Goal: Transaction & Acquisition: Purchase product/service

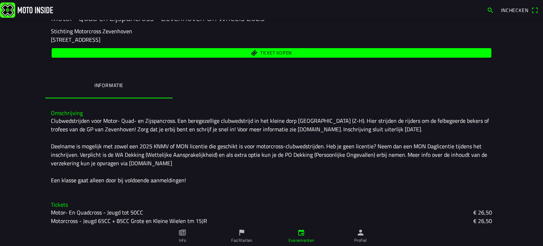
scroll to position [106, 0]
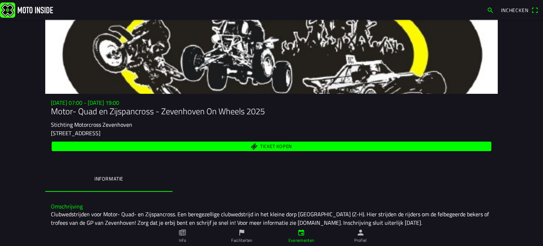
click at [254, 148] on span "Ticket kopen" at bounding box center [271, 146] width 431 height 10
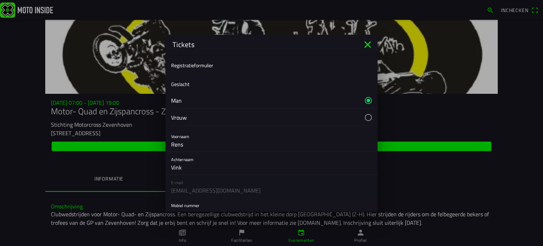
click at [181, 99] on button "button" at bounding box center [274, 100] width 206 height 17
click at [184, 84] on ion-label "Geslacht" at bounding box center [180, 83] width 18 height 7
click at [228, 65] on ion-list-header "Registratieformulier" at bounding box center [271, 65] width 212 height 16
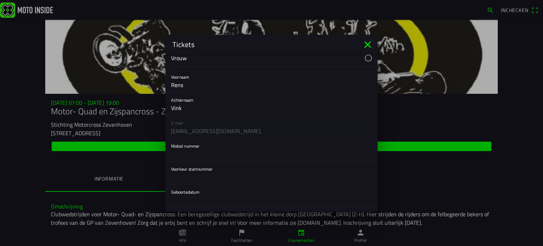
scroll to position [71, 0]
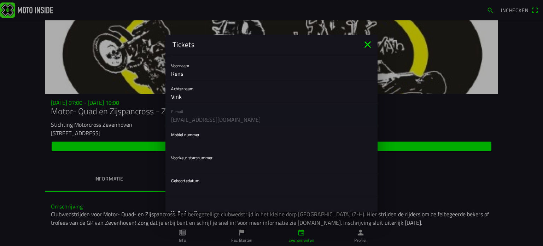
click at [192, 144] on input "text" at bounding box center [271, 142] width 201 height 14
type input "0628430399"
click at [184, 166] on input "text" at bounding box center [271, 165] width 201 height 14
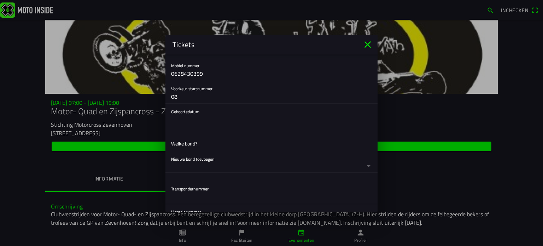
scroll to position [141, 0]
type input "08"
click at [185, 119] on button "button" at bounding box center [274, 113] width 206 height 23
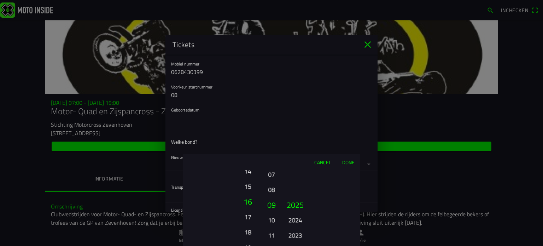
drag, startPoint x: 250, startPoint y: 231, endPoint x: 253, endPoint y: 164, distance: 67.6
click at [253, 167] on div "Cancel Done 01 02 03 04 05 06 07 08 09 10 11 12 13 14 15 16 17 18 19 20 21 22 2…" at bounding box center [271, 200] width 177 height 92
drag, startPoint x: 246, startPoint y: 233, endPoint x: 252, endPoint y: 129, distance: 103.7
click at [252, 129] on ion-picker "Cancel Done 01 02 03 04 05 06 07 08 09 10 11 12 13 14 15 16 17 18 19 20 21 22 2…" at bounding box center [271, 123] width 543 height 246
drag, startPoint x: 297, startPoint y: 233, endPoint x: 296, endPoint y: 151, distance: 82.0
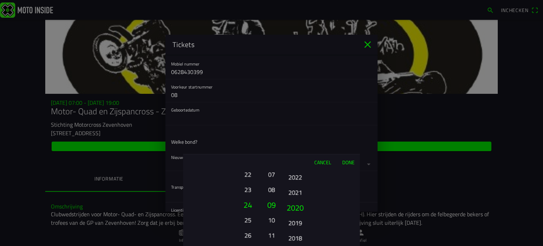
click at [295, 155] on div "Cancel Done 01 02 03 04 05 06 07 08 09 10 11 12 13 14 15 16 17 18 19 20 21 22 2…" at bounding box center [271, 200] width 177 height 92
drag, startPoint x: 295, startPoint y: 230, endPoint x: 295, endPoint y: 169, distance: 61.1
click at [295, 169] on div "Cancel Done 01 02 03 04 05 06 07 08 09 10 11 12 13 14 15 16 17 18 19 20 21 22 2…" at bounding box center [271, 200] width 177 height 92
drag, startPoint x: 297, startPoint y: 225, endPoint x: 299, endPoint y: 190, distance: 34.6
click at [299, 190] on button "2011" at bounding box center [294, 189] width 19 height 12
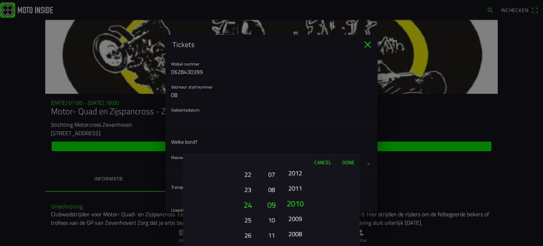
drag, startPoint x: 294, startPoint y: 200, endPoint x: 291, endPoint y: 214, distance: 14.2
click at [291, 214] on button "2009" at bounding box center [294, 218] width 19 height 12
click at [348, 161] on button "Done" at bounding box center [347, 162] width 23 height 16
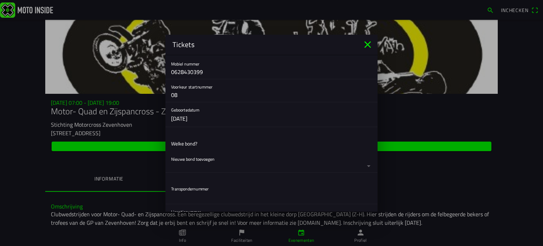
click at [204, 159] on button "button" at bounding box center [274, 161] width 206 height 21
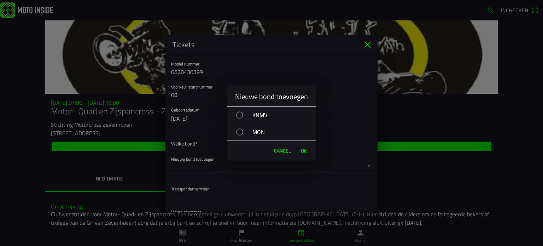
click at [242, 132] on div "button" at bounding box center [239, 131] width 7 height 7
click at [303, 151] on span "OK" at bounding box center [304, 150] width 6 height 7
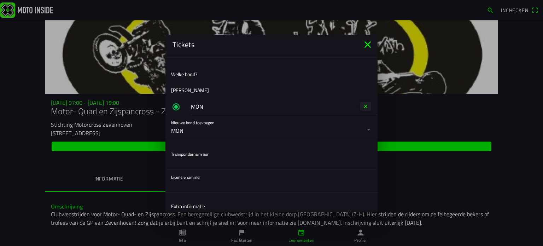
scroll to position [212, 0]
click at [217, 161] on input "text" at bounding box center [271, 160] width 201 height 14
type input "?"
click at [202, 180] on input "text" at bounding box center [271, 183] width 201 height 14
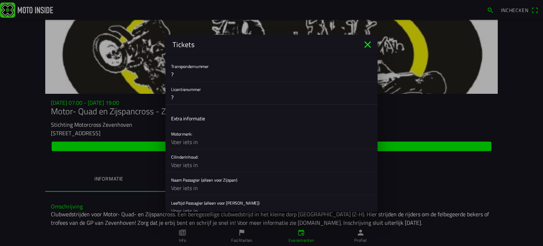
scroll to position [318, 0]
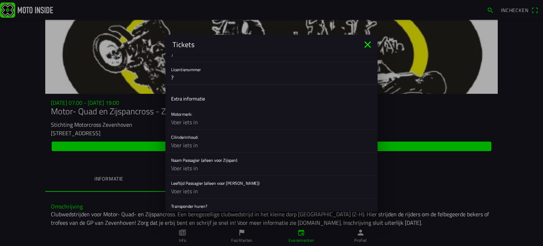
type input "?"
click at [188, 123] on input "text" at bounding box center [271, 122] width 201 height 14
type input "suzuki"
click at [190, 143] on input "text" at bounding box center [271, 145] width 201 height 14
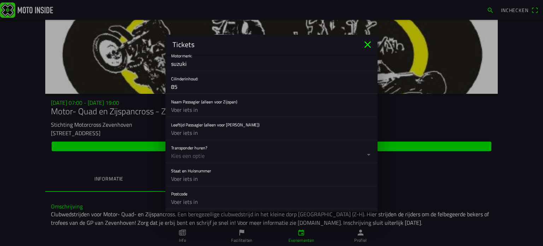
scroll to position [424, 0]
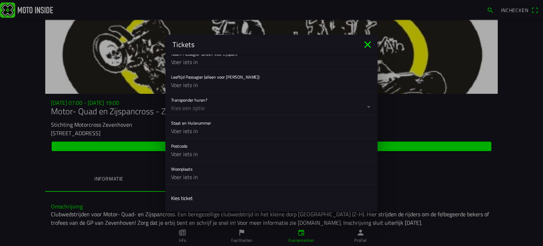
type input "85"
click at [184, 108] on button "button" at bounding box center [274, 103] width 206 height 23
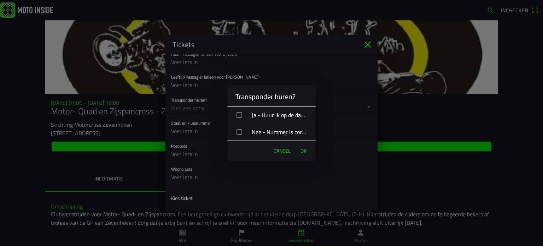
click at [239, 115] on div "button" at bounding box center [239, 115] width 6 height 6
click at [305, 151] on span "OK" at bounding box center [303, 150] width 6 height 7
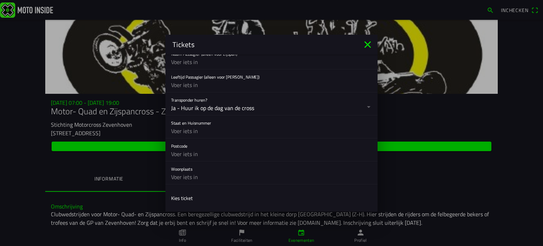
click at [188, 131] on input "text" at bounding box center [271, 131] width 201 height 14
type input "v"
type input "Vriezekoop 31 a"
click at [179, 153] on input "text" at bounding box center [271, 154] width 201 height 14
type input "2451 CP"
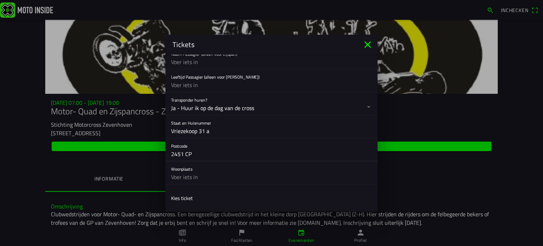
click at [185, 179] on input "text" at bounding box center [271, 177] width 201 height 14
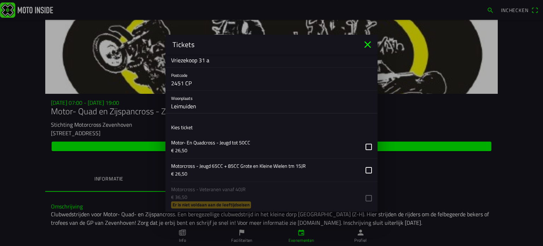
scroll to position [530, 0]
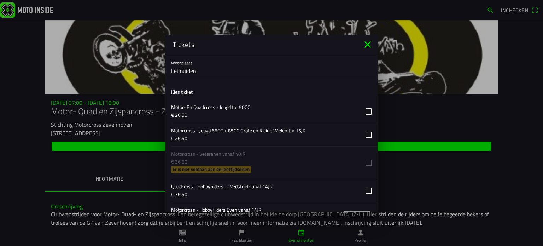
type input "Leimuiden"
click at [362, 132] on button "button" at bounding box center [274, 134] width 206 height 23
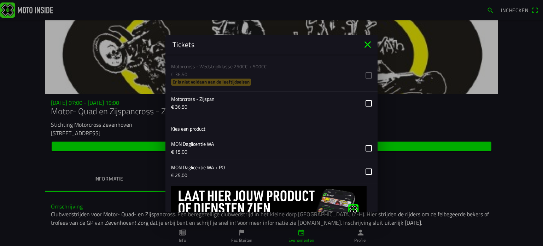
scroll to position [777, 0]
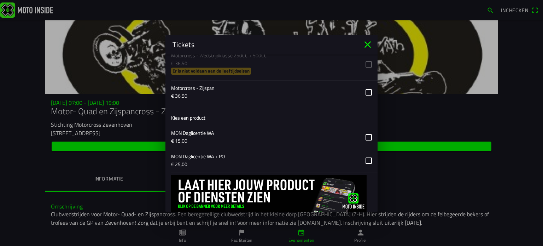
click at [362, 135] on button "button" at bounding box center [274, 136] width 206 height 23
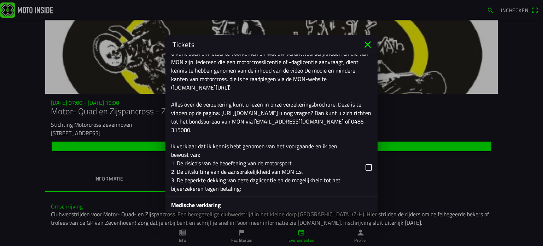
scroll to position [1201, 0]
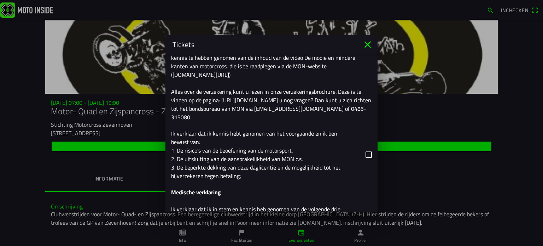
click at [361, 150] on button "button" at bounding box center [274, 154] width 206 height 58
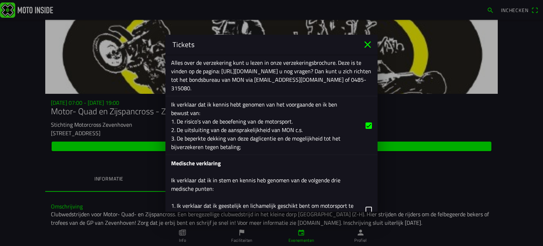
scroll to position [1272, 0]
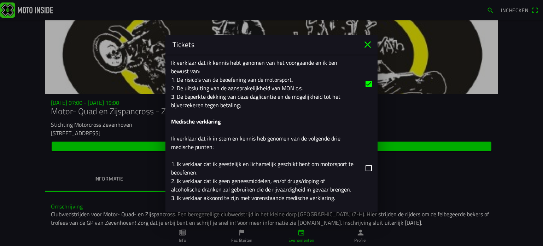
click at [361, 164] on button "button" at bounding box center [274, 167] width 206 height 109
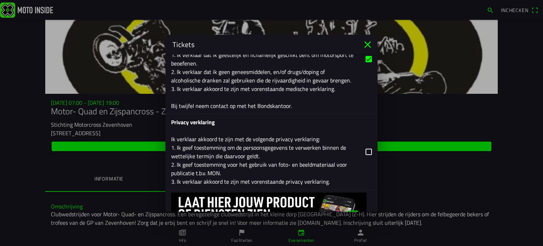
scroll to position [1413, 0]
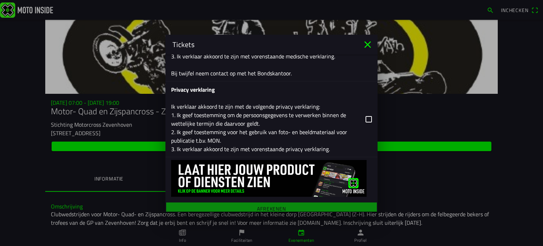
click at [363, 120] on button "button" at bounding box center [274, 118] width 206 height 75
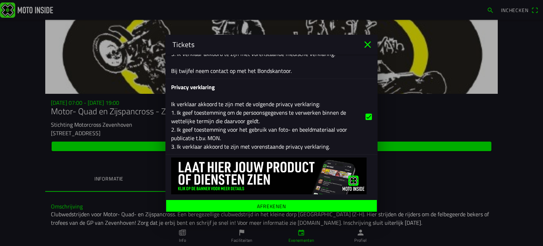
scroll to position [1416, 0]
click at [297, 203] on span "Afrekenen" at bounding box center [271, 205] width 200 height 13
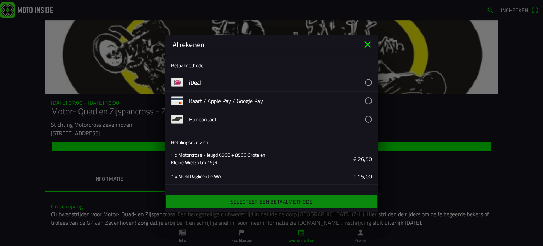
click at [361, 81] on button "button" at bounding box center [283, 82] width 188 height 18
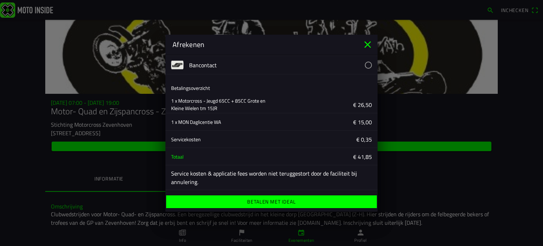
scroll to position [54, 0]
click at [275, 202] on ion-label "Betalen met iDeal" at bounding box center [271, 201] width 48 height 5
